Goal: Task Accomplishment & Management: Complete application form

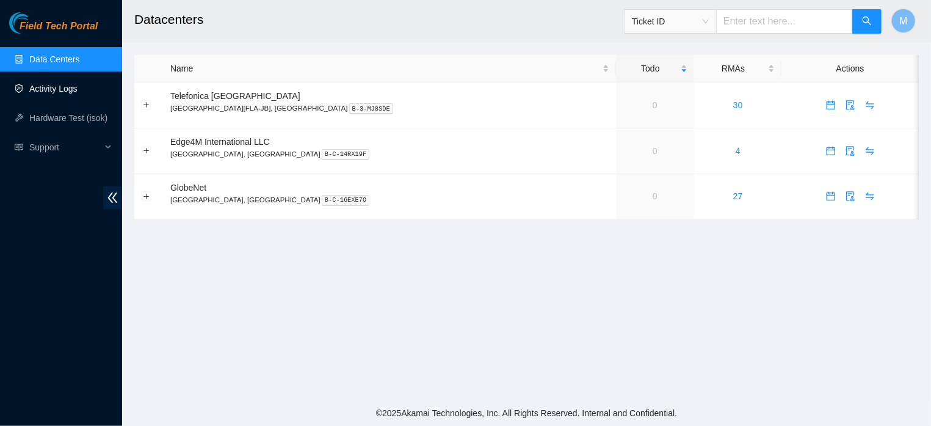
click at [68, 90] on link "Activity Logs" at bounding box center [53, 89] width 48 height 10
click at [71, 92] on link "Activity Logs" at bounding box center [53, 89] width 48 height 10
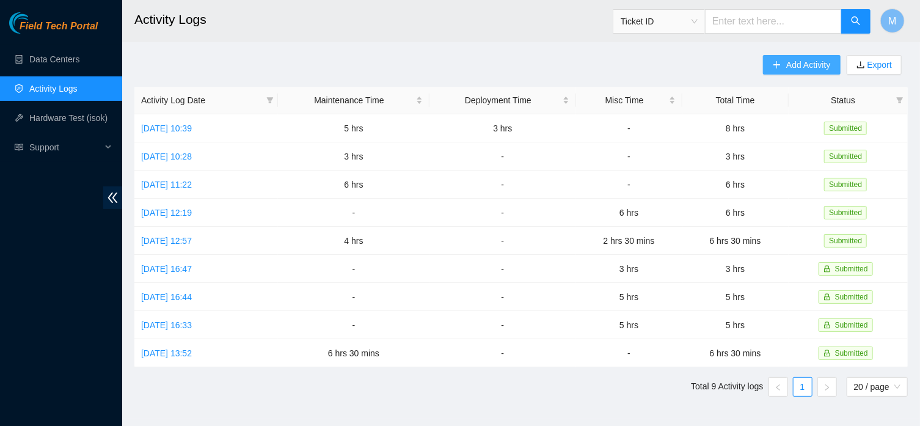
click at [786, 63] on span "Add Activity" at bounding box center [808, 64] width 44 height 13
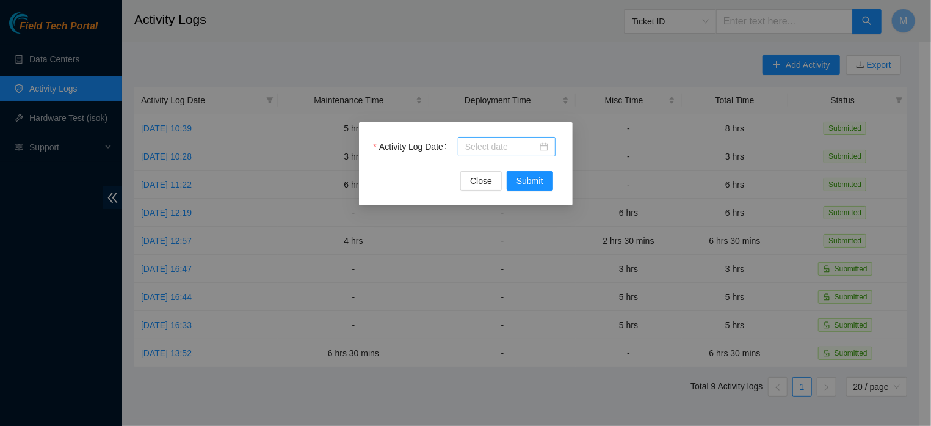
click at [545, 145] on div at bounding box center [506, 146] width 83 height 13
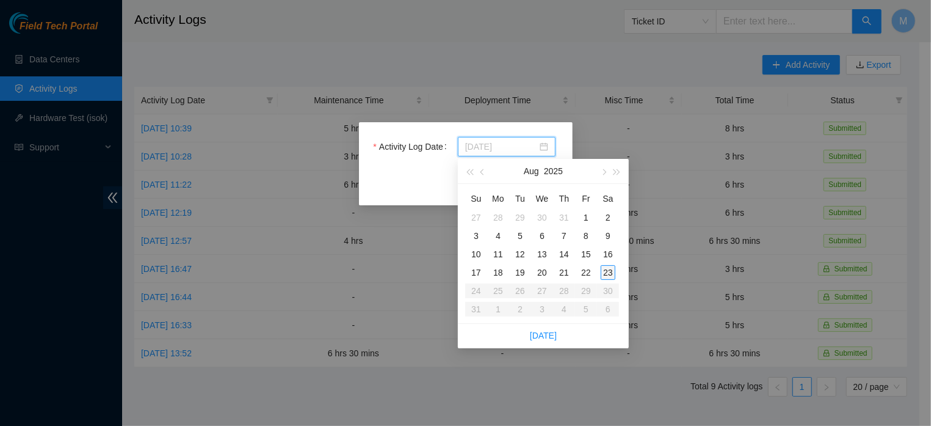
type input "[DATE]"
click at [603, 275] on div "23" at bounding box center [608, 272] width 15 height 15
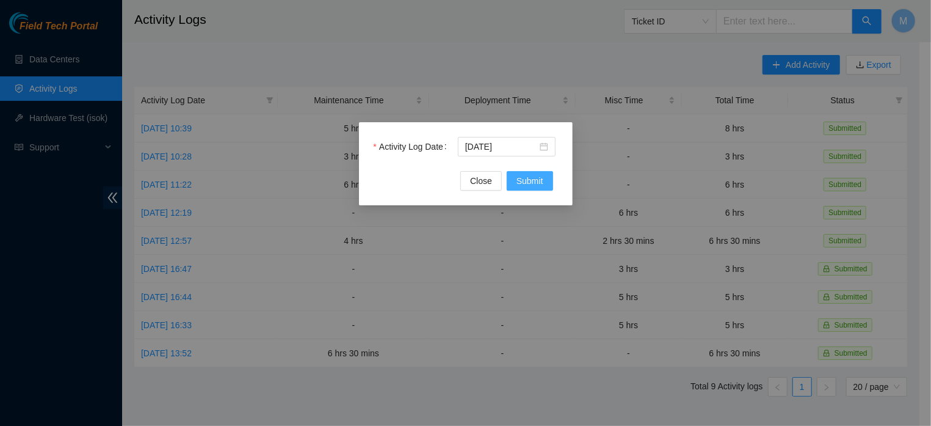
click at [534, 181] on span "Submit" at bounding box center [530, 180] width 27 height 13
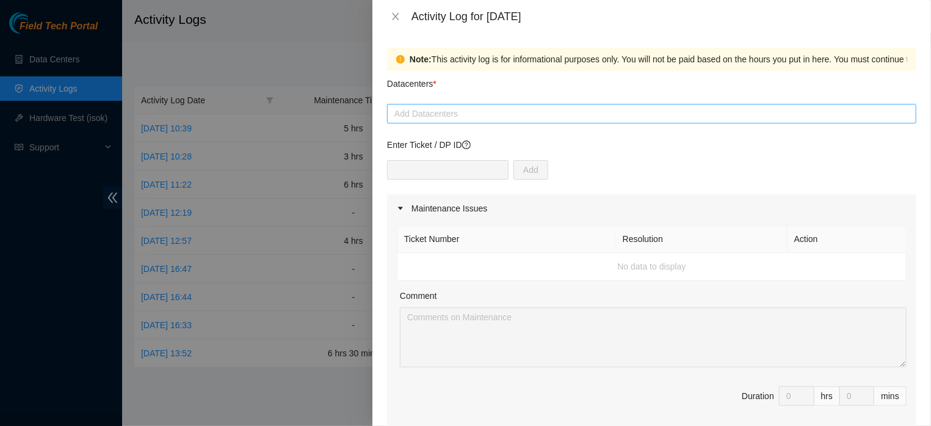
click at [449, 113] on div at bounding box center [651, 113] width 523 height 15
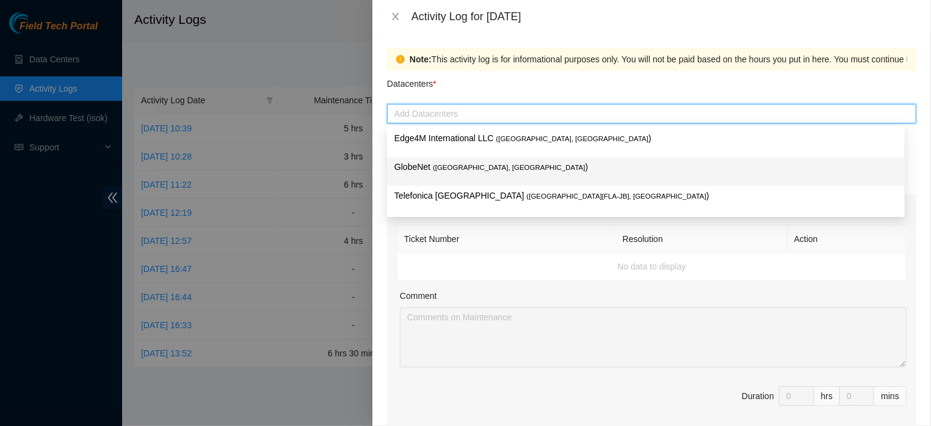
click at [444, 165] on span "( [GEOGRAPHIC_DATA], [GEOGRAPHIC_DATA]" at bounding box center [509, 167] width 153 height 7
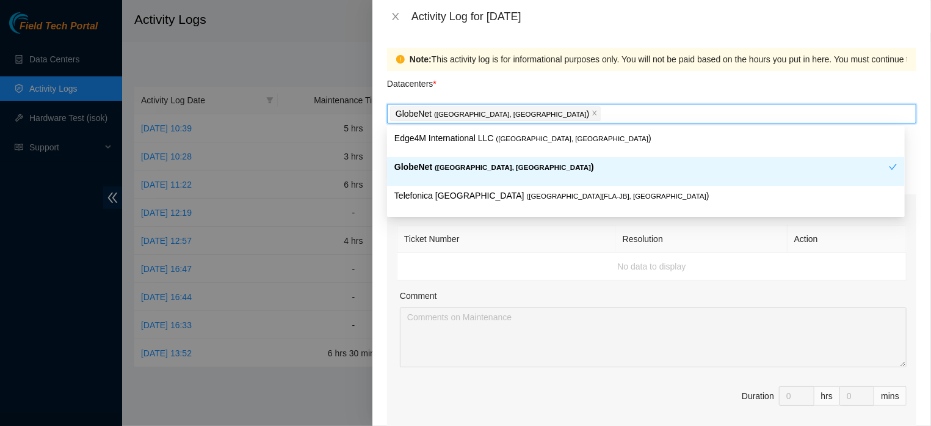
click at [444, 165] on span "( [GEOGRAPHIC_DATA], [GEOGRAPHIC_DATA]" at bounding box center [513, 167] width 156 height 7
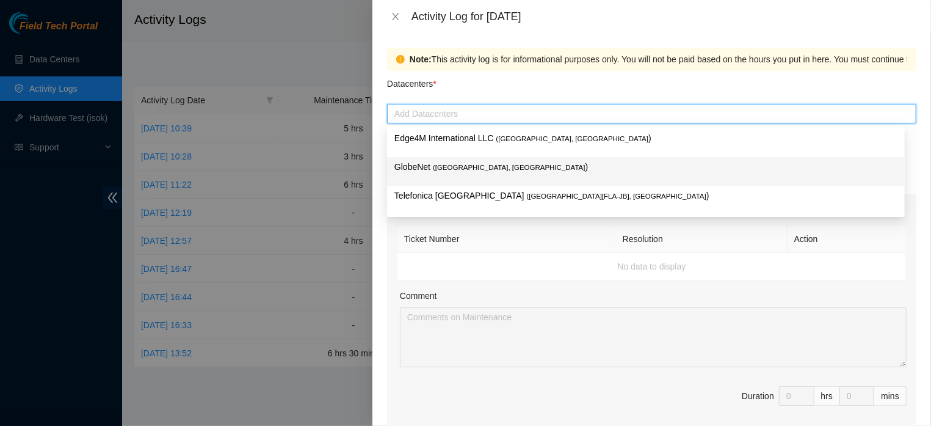
click at [444, 165] on span "( [GEOGRAPHIC_DATA], [GEOGRAPHIC_DATA]" at bounding box center [509, 167] width 153 height 7
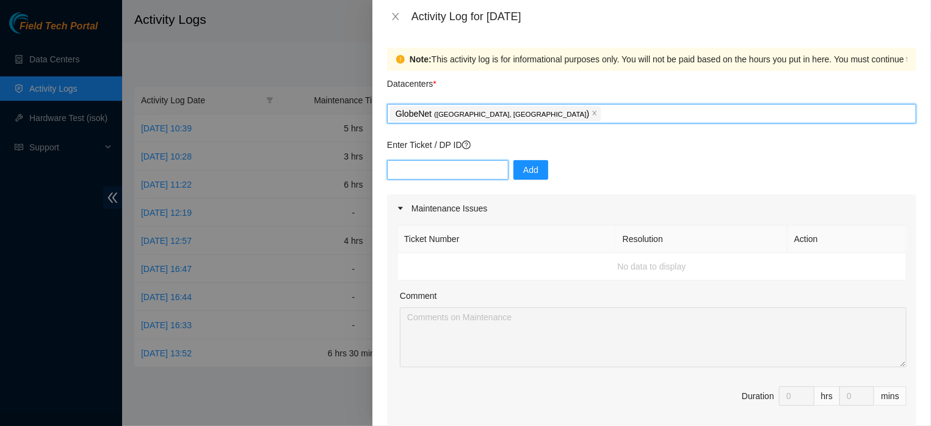
click at [419, 164] on input "text" at bounding box center [448, 170] width 122 height 20
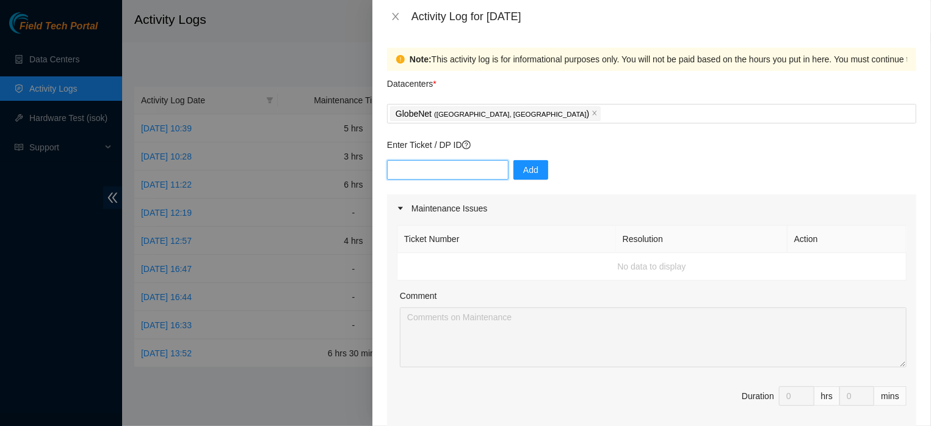
paste input "DP84942"
type input "DP84942"
click at [528, 164] on span "Add" at bounding box center [530, 169] width 15 height 13
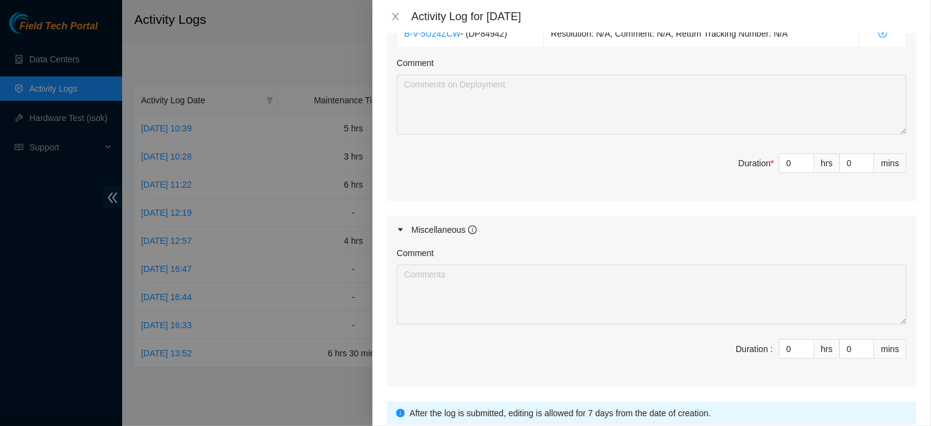
scroll to position [615, 0]
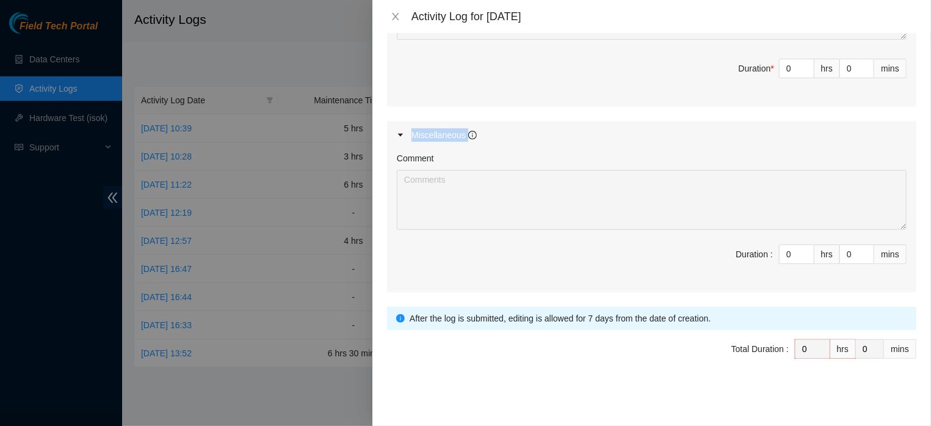
drag, startPoint x: 413, startPoint y: 123, endPoint x: 475, endPoint y: 130, distance: 62.6
click at [475, 130] on div "Miscellaneous" at bounding box center [444, 134] width 65 height 13
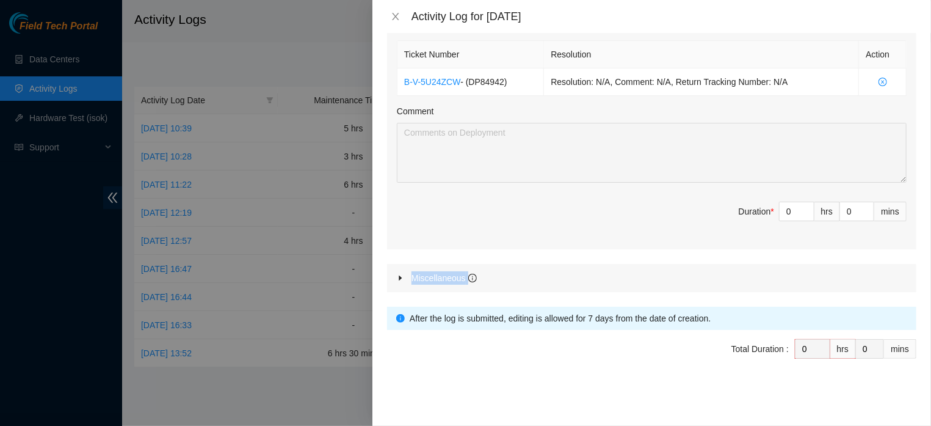
copy div "Miscellaneous"
click at [780, 216] on input "0" at bounding box center [797, 211] width 34 height 18
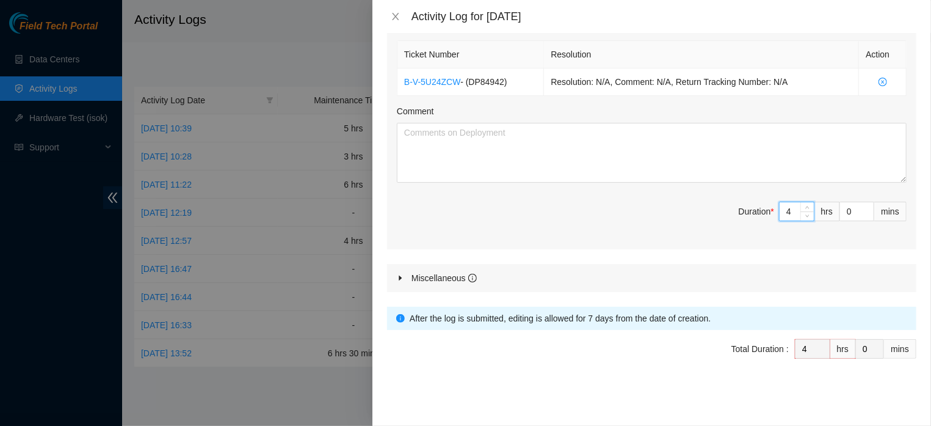
type input "4"
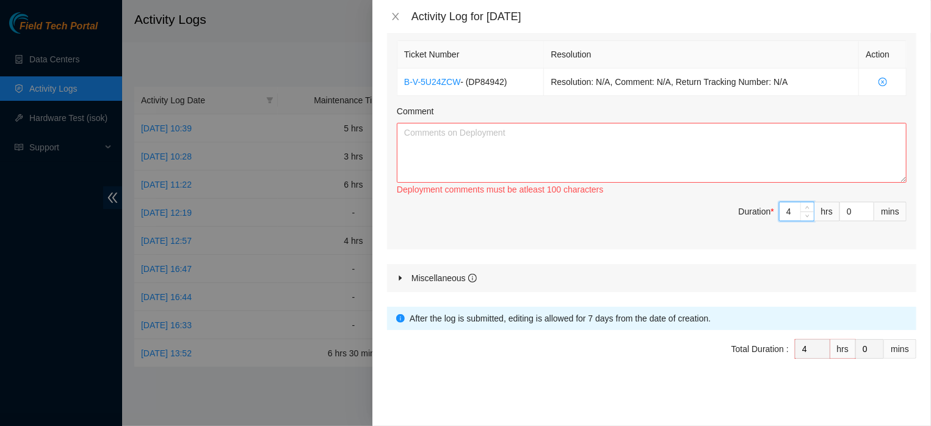
type input "4"
click at [490, 126] on textarea "Comment" at bounding box center [652, 153] width 510 height 60
paste textarea "ACTIVITIES REQUESTED BY ENGINEER [PERSON_NAME], PATCH PANEL DOOR REPORT 4. CONT…"
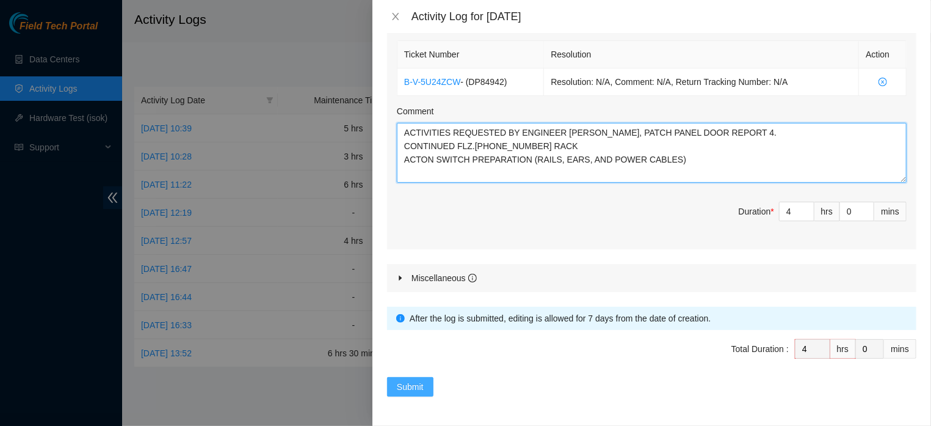
type textarea "ACTIVITIES REQUESTED BY ENGINEER [PERSON_NAME], PATCH PANEL DOOR REPORT 4. CONT…"
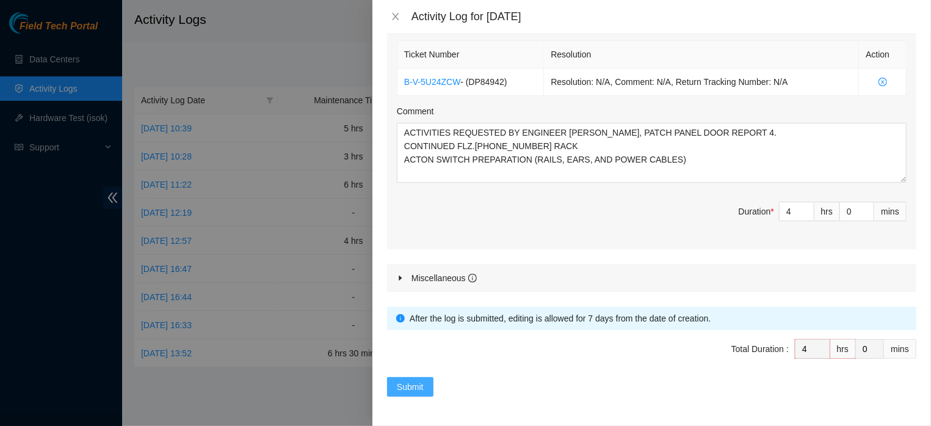
click at [418, 387] on span "Submit" at bounding box center [410, 386] width 27 height 13
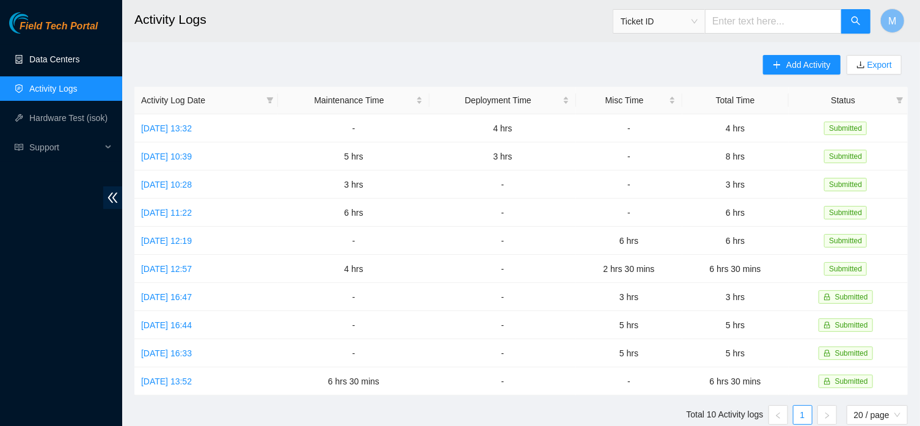
click at [56, 64] on link "Data Centers" at bounding box center [54, 59] width 50 height 10
